Goal: Communication & Community: Share content

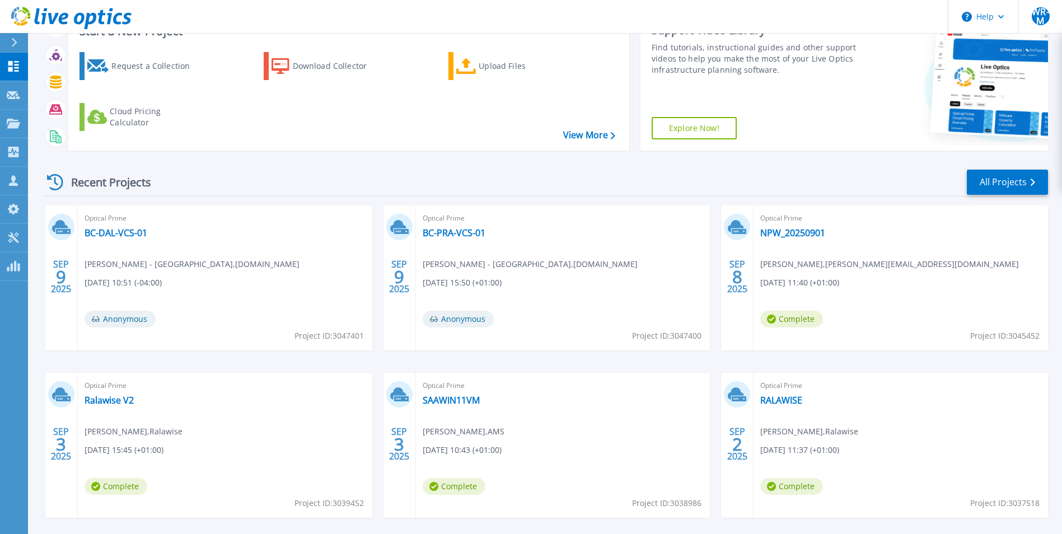
scroll to position [133, 0]
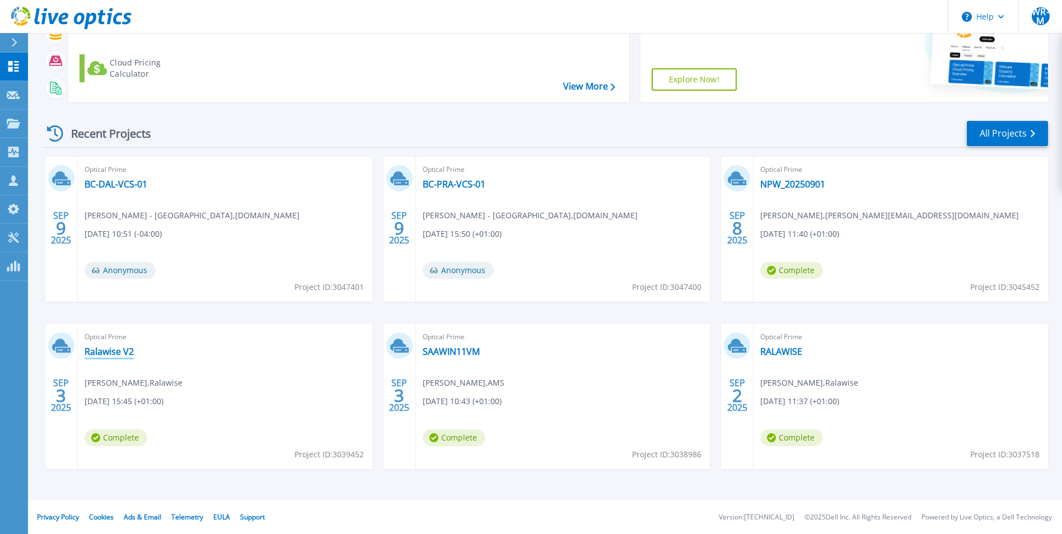
click at [109, 354] on link "Ralawise V2" at bounding box center [109, 351] width 49 height 11
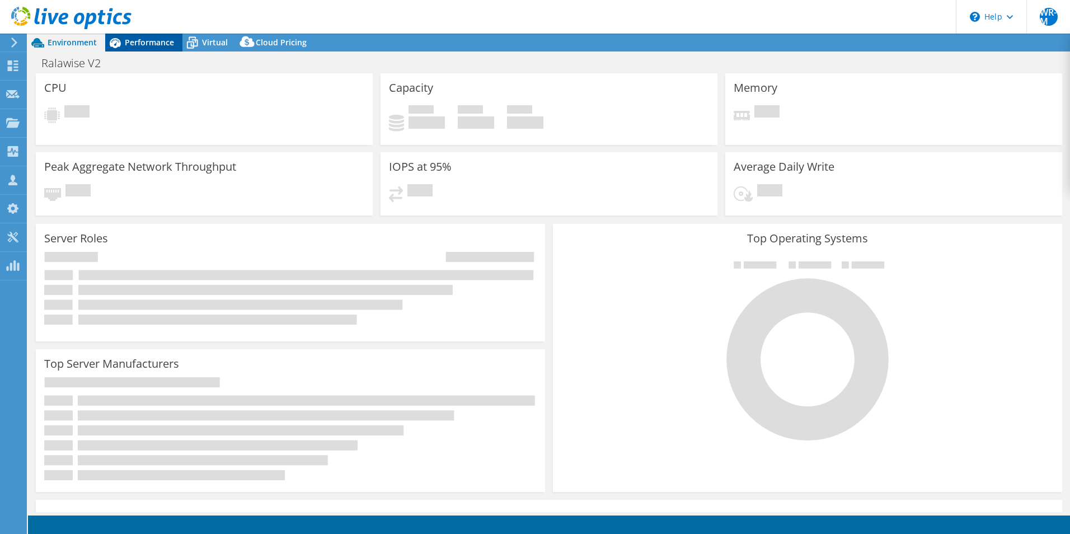
click at [148, 42] on span "Performance" at bounding box center [149, 42] width 49 height 11
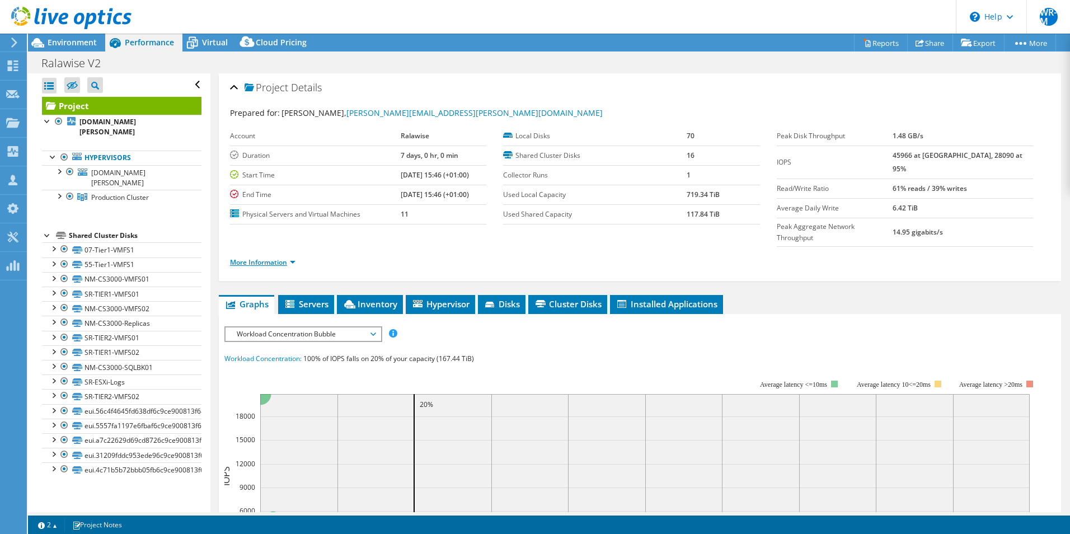
click at [265, 257] on link "More Information" at bounding box center [262, 262] width 65 height 10
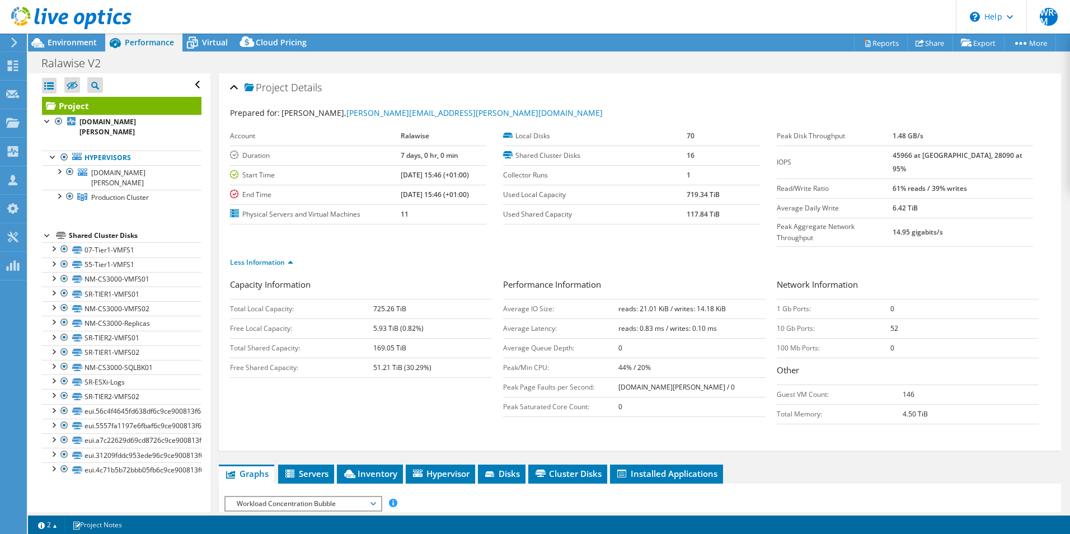
click at [941, 51] on div "Ralawise V2 Print" at bounding box center [549, 62] width 1042 height 22
click at [938, 44] on link "Share" at bounding box center [930, 42] width 46 height 17
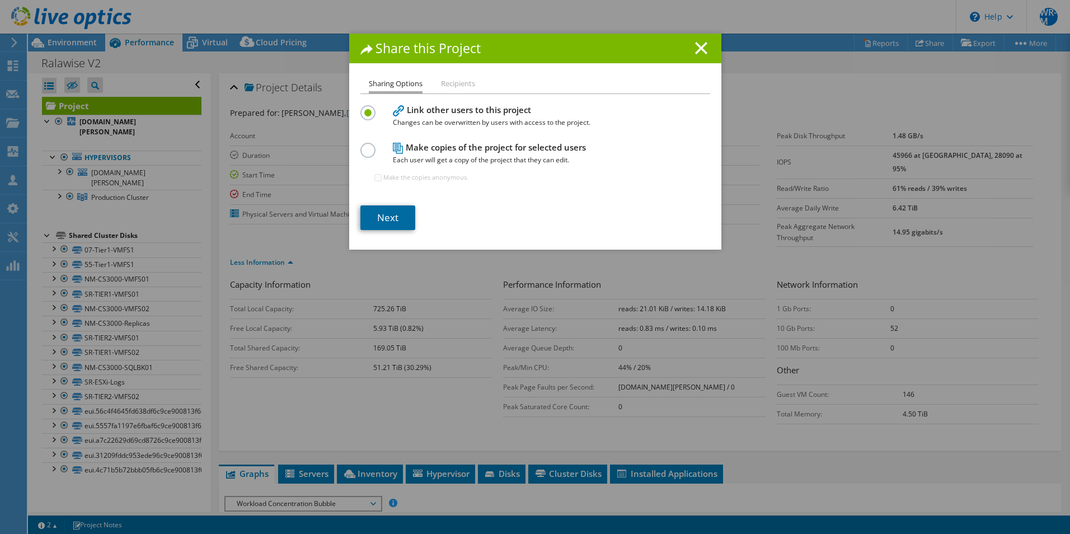
click at [397, 217] on link "Next" at bounding box center [387, 217] width 55 height 25
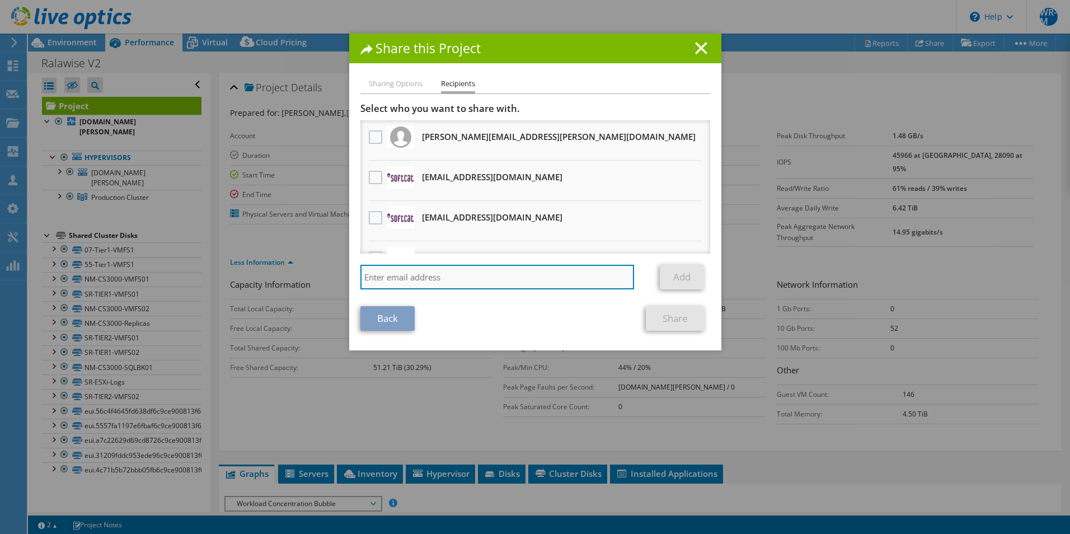
click at [478, 270] on input "search" at bounding box center [497, 277] width 274 height 25
paste input "[EMAIL_ADDRESS][DOMAIN_NAME]"
type input "[EMAIL_ADDRESS][DOMAIN_NAME]"
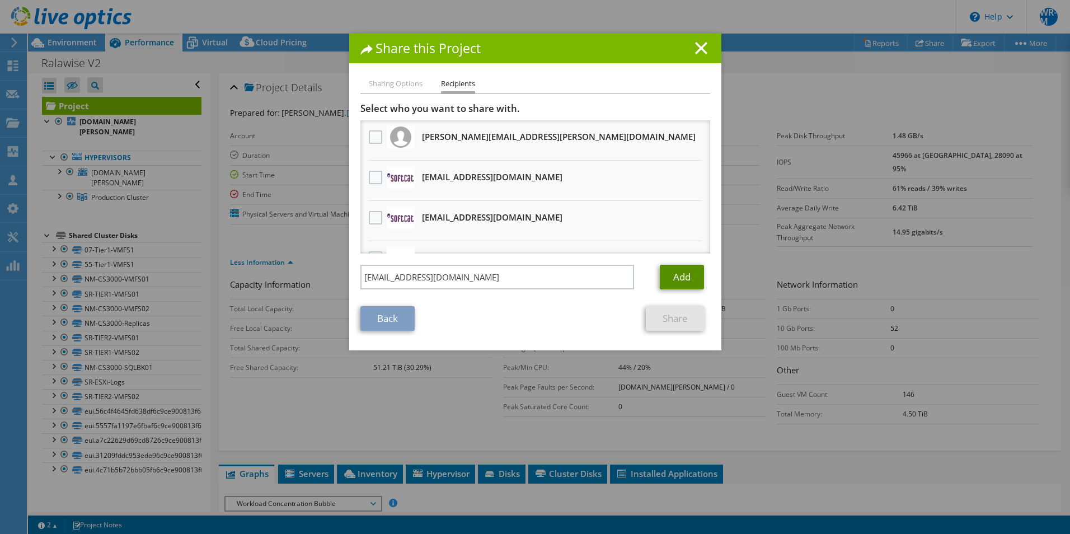
click at [678, 282] on link "Add" at bounding box center [682, 277] width 44 height 25
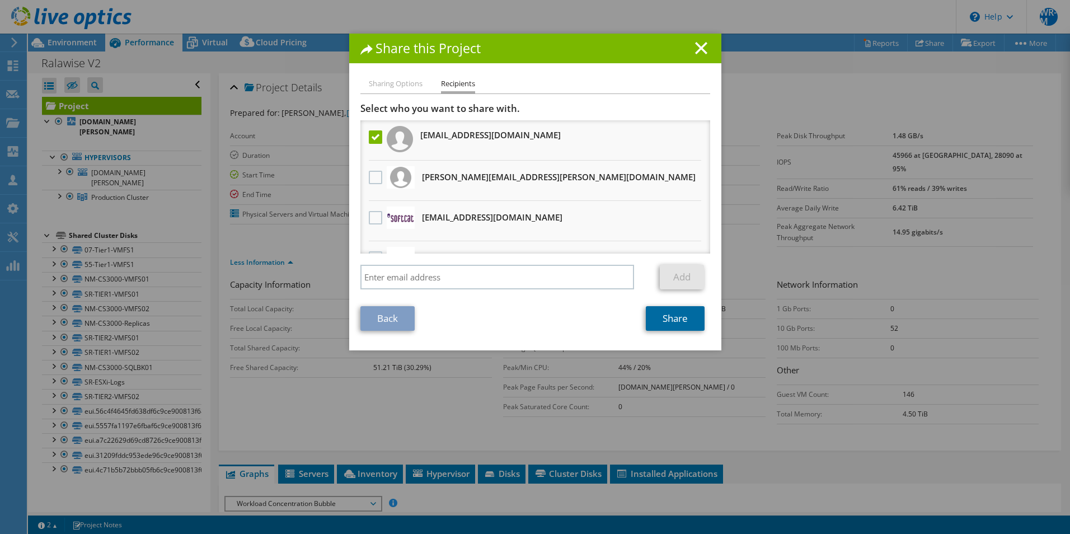
click at [675, 328] on link "Share" at bounding box center [675, 318] width 59 height 25
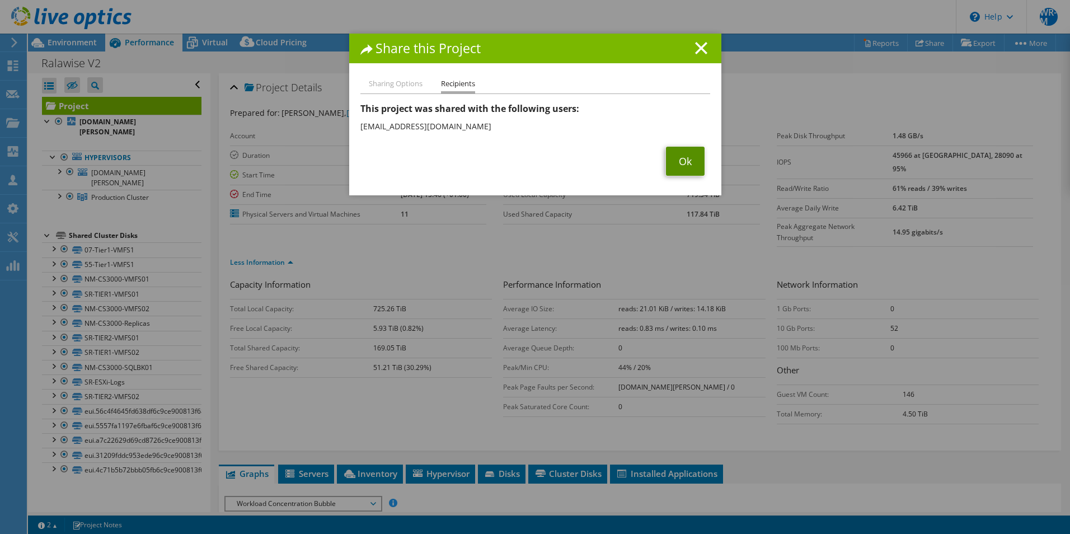
click at [685, 166] on link "Ok" at bounding box center [685, 161] width 39 height 29
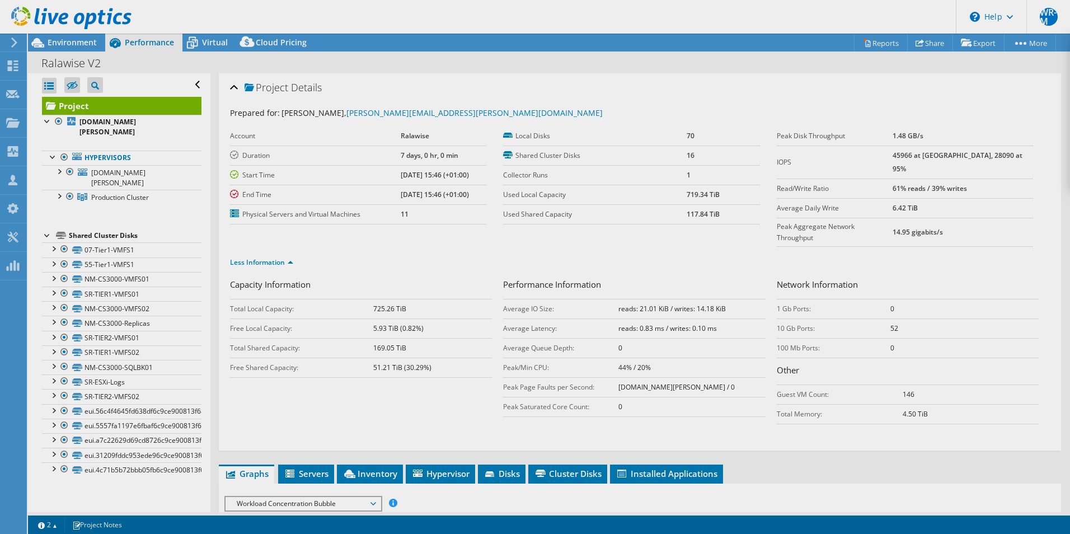
click at [67, 46] on div "This project has been archived. No changes can be made, and graphs and summary …" at bounding box center [549, 284] width 1042 height 500
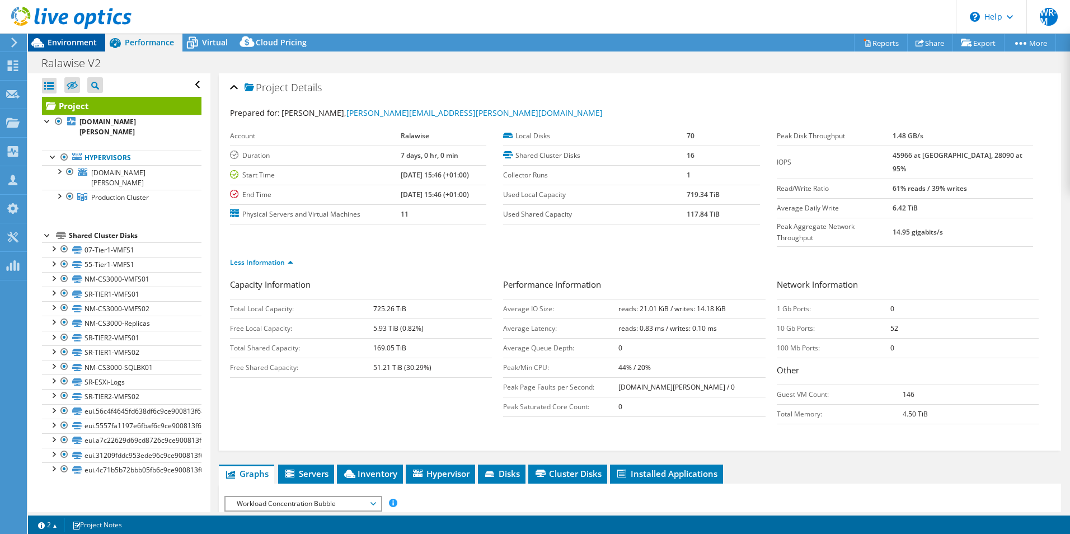
click at [85, 46] on span "Environment" at bounding box center [72, 42] width 49 height 11
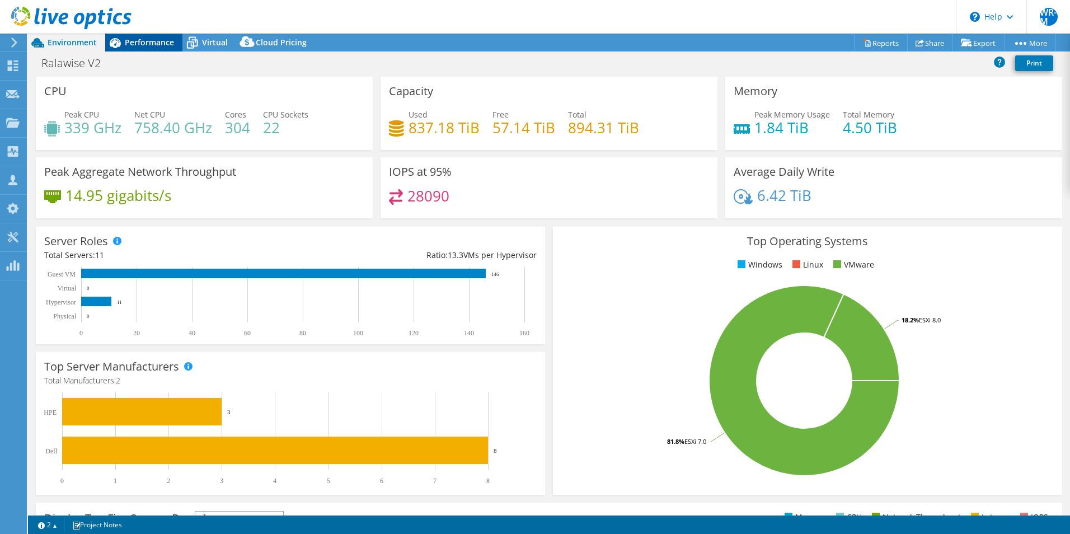
click at [121, 50] on icon at bounding box center [115, 43] width 20 height 20
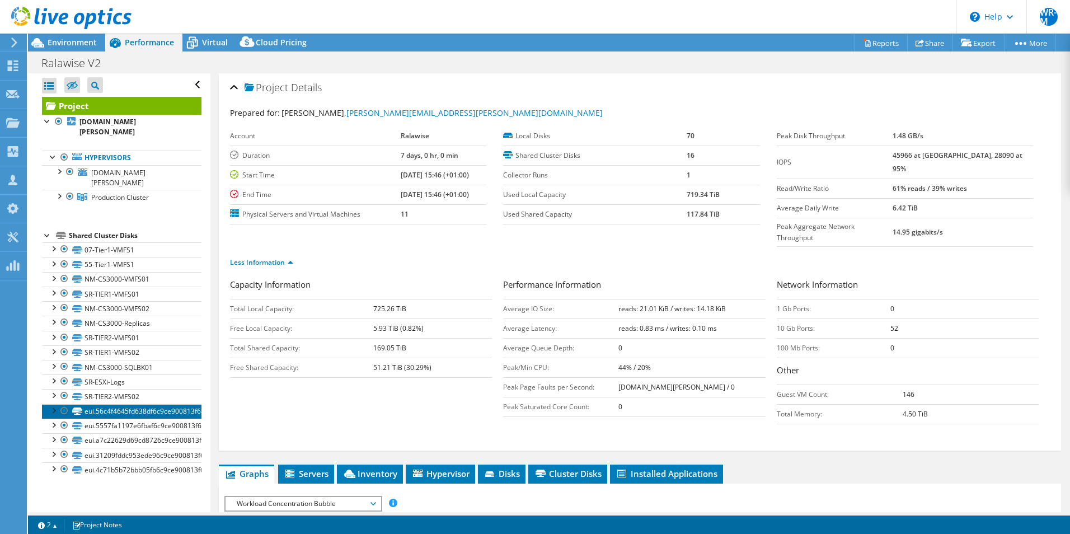
click at [117, 411] on link "eui.56c4f4645fd638df6c9ce900813f6816" at bounding box center [122, 411] width 160 height 15
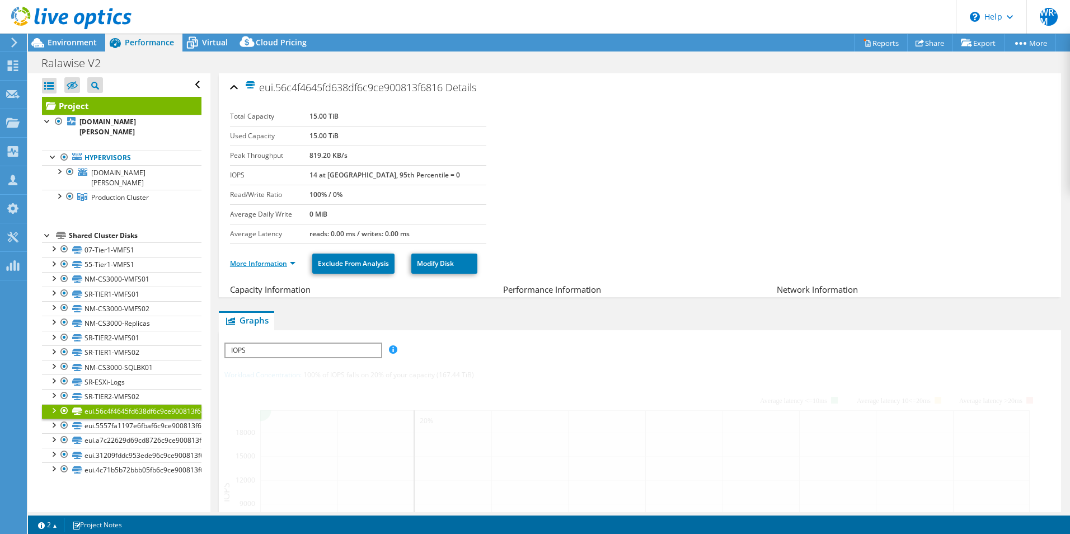
click at [250, 261] on link "More Information" at bounding box center [262, 264] width 65 height 10
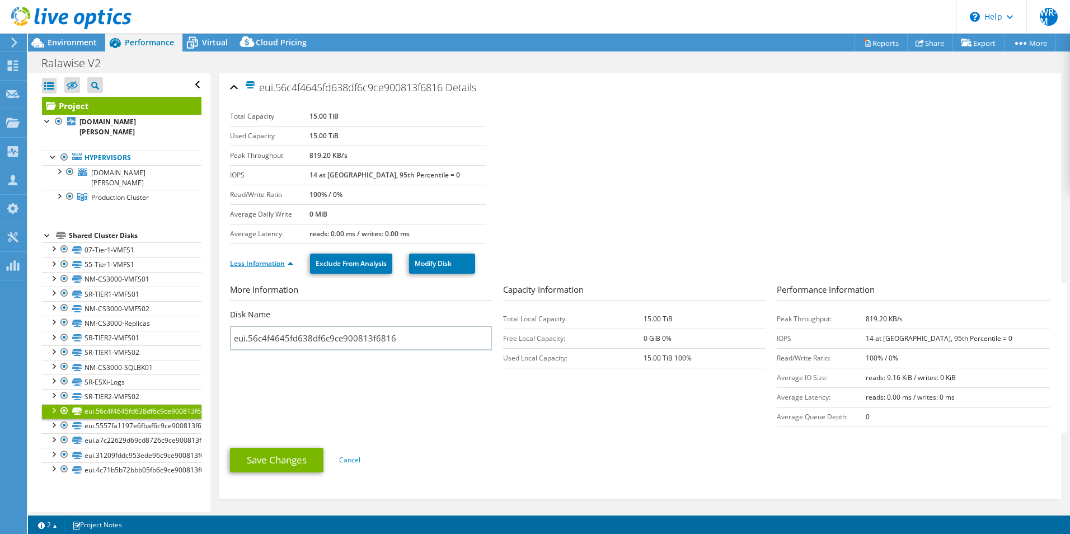
click at [267, 260] on link "Less Information" at bounding box center [261, 264] width 63 height 10
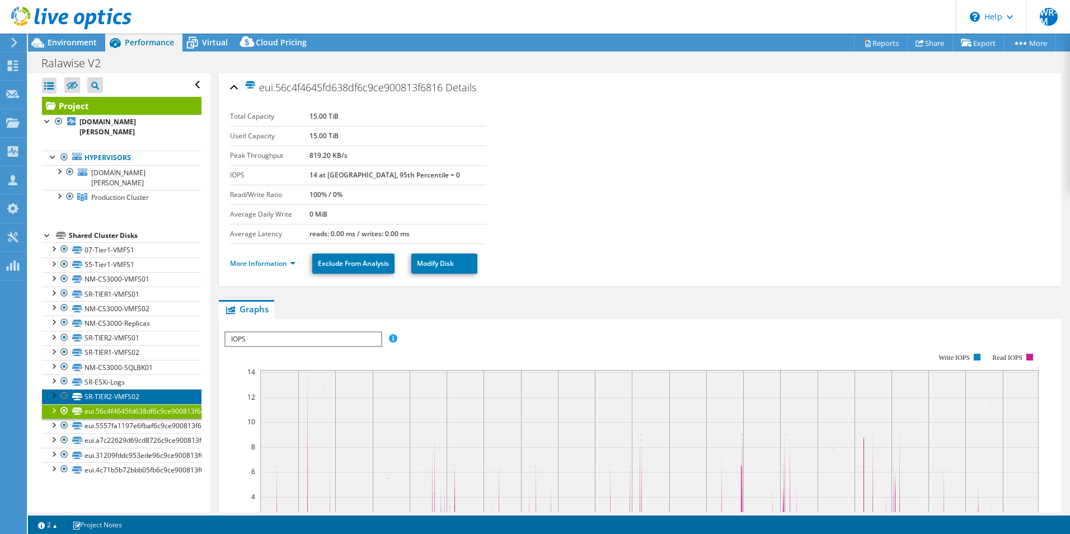
click at [114, 393] on link "SR-TIER2-VMFS02" at bounding box center [122, 396] width 160 height 15
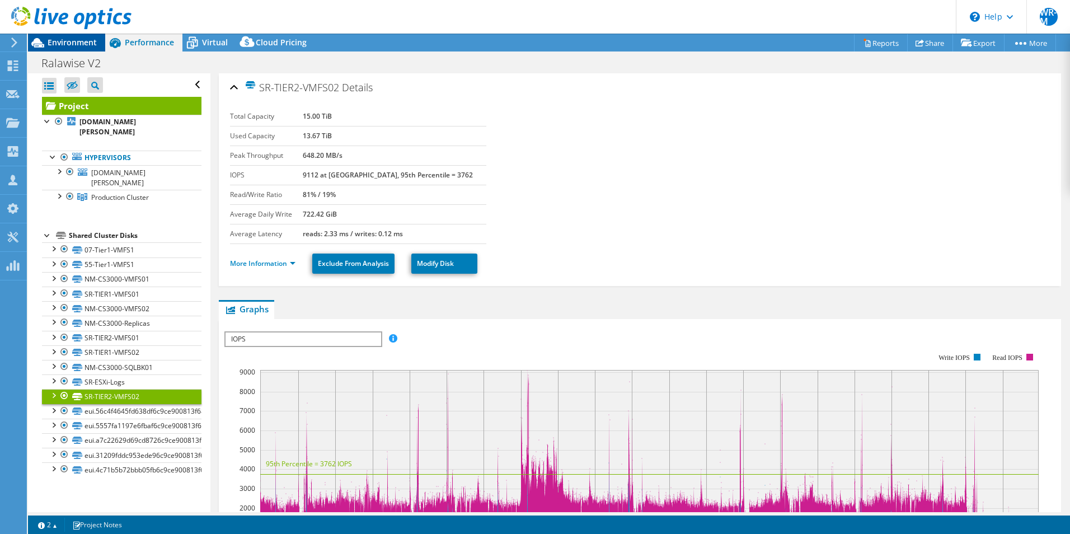
click at [95, 47] on span "Environment" at bounding box center [72, 42] width 49 height 11
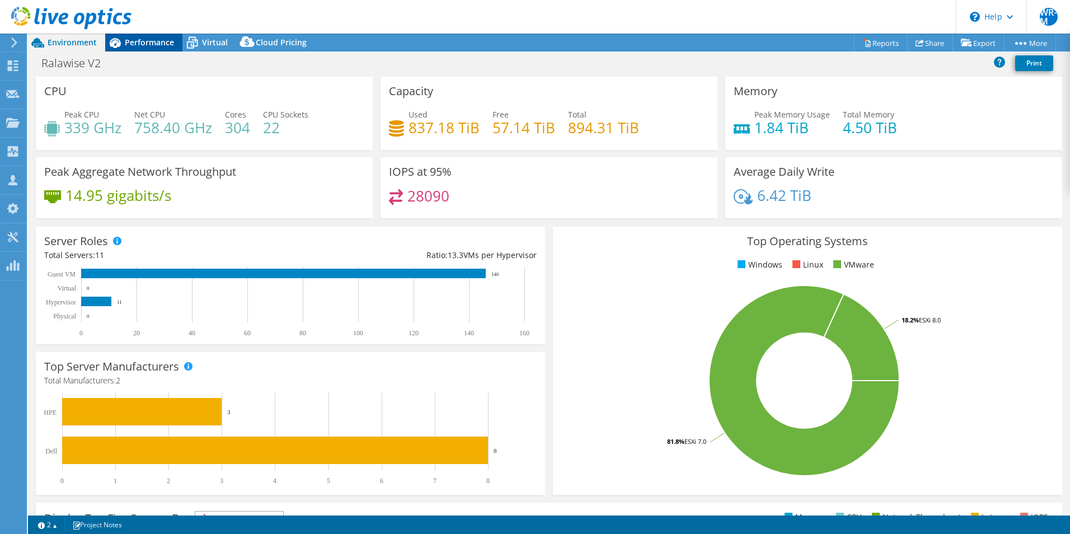
click at [138, 44] on span "Performance" at bounding box center [149, 42] width 49 height 11
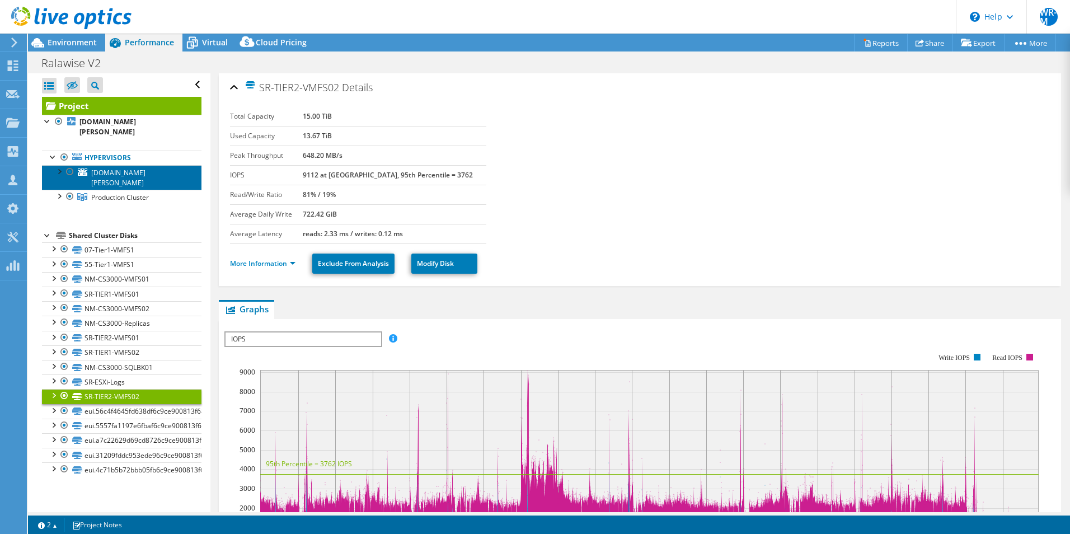
click at [115, 180] on span "[DOMAIN_NAME][PERSON_NAME]" at bounding box center [118, 178] width 54 height 20
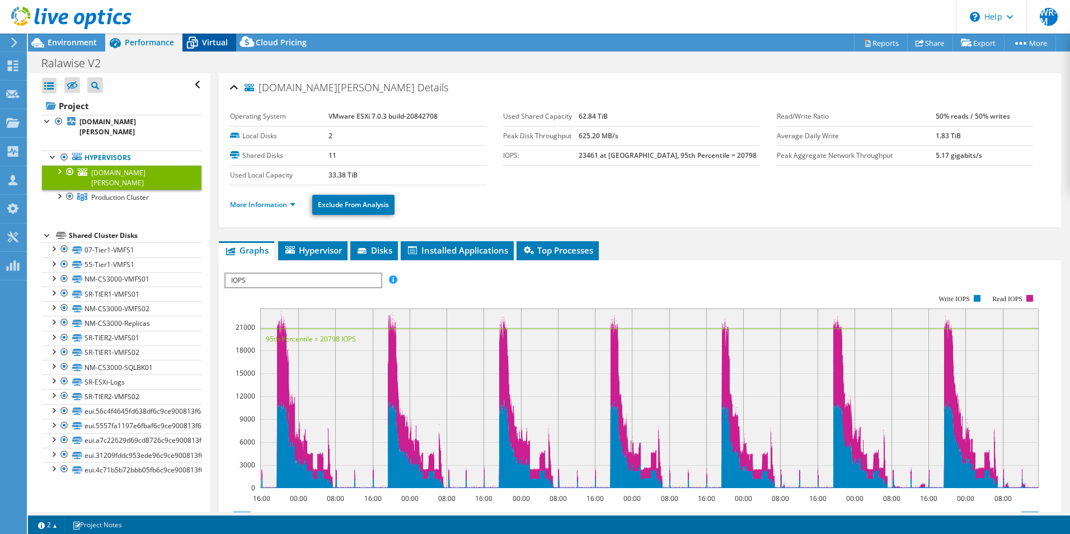
click at [208, 46] on span "Virtual" at bounding box center [215, 42] width 26 height 11
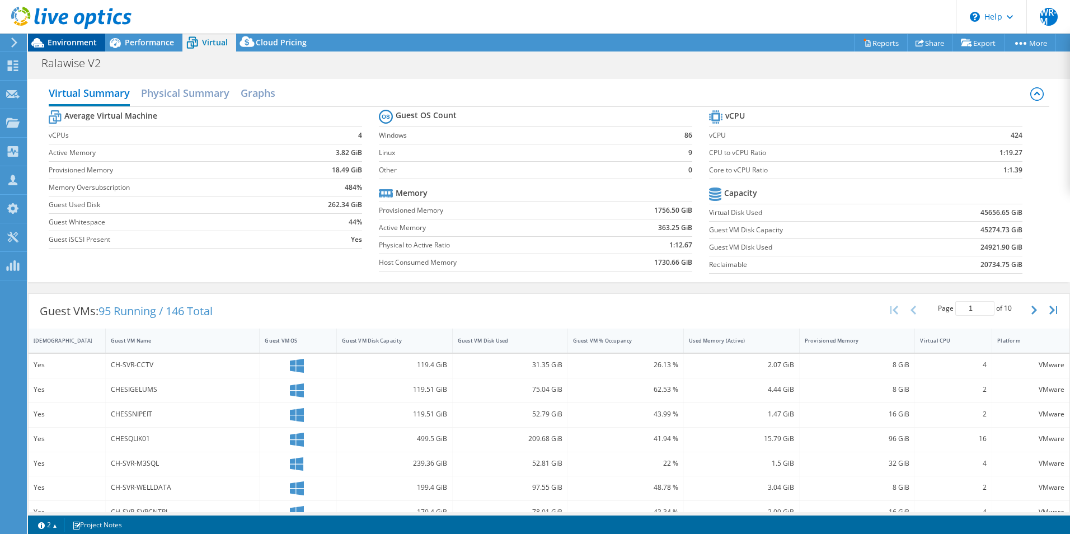
click at [73, 48] on div "Environment" at bounding box center [66, 43] width 77 height 18
